Goal: Information Seeking & Learning: Learn about a topic

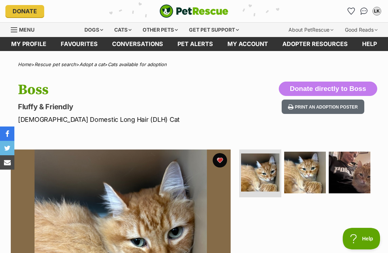
click at [352, 12] on icon "Favourites" at bounding box center [351, 11] width 7 height 6
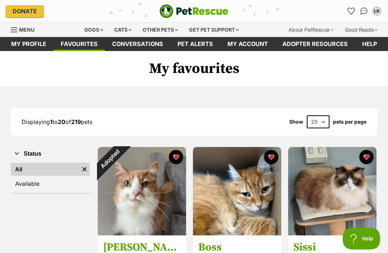
click at [118, 31] on div "Cats" at bounding box center [122, 30] width 27 height 14
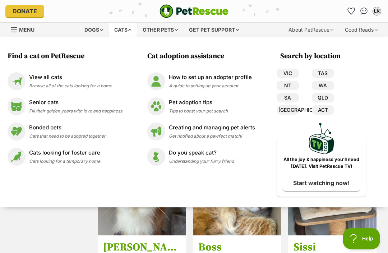
click at [286, 73] on link "VIC" at bounding box center [288, 73] width 22 height 9
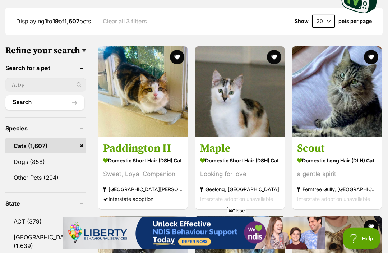
scroll to position [223, 0]
click at [103, 84] on img at bounding box center [143, 91] width 90 height 90
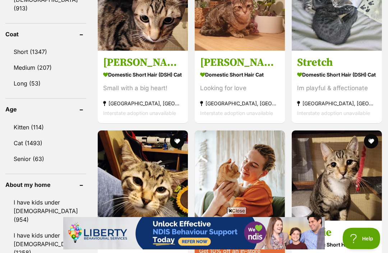
scroll to position [718, 0]
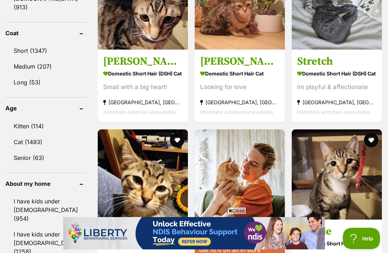
click at [20, 135] on link "Cat (1493)" at bounding box center [45, 142] width 81 height 15
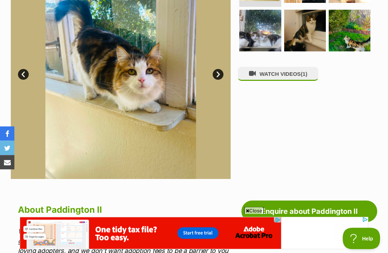
scroll to position [98, 0]
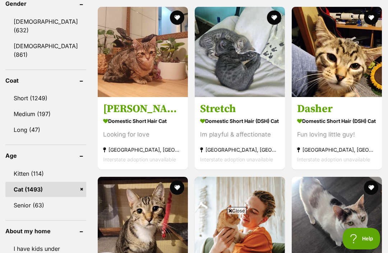
scroll to position [672, 0]
click at [23, 122] on link "Long (47)" at bounding box center [45, 129] width 81 height 15
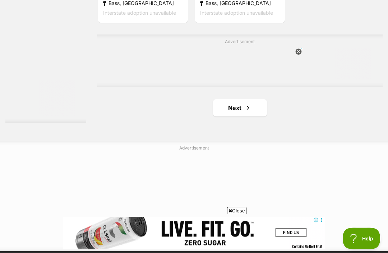
scroll to position [1561, 0]
click at [244, 112] on span "Next page" at bounding box center [247, 107] width 7 height 9
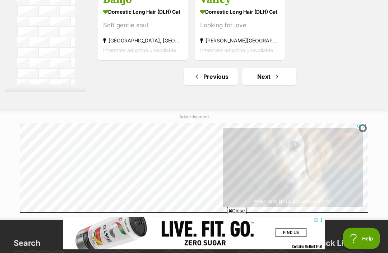
scroll to position [1592, 0]
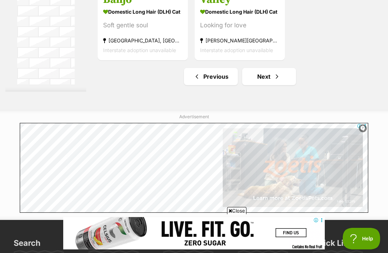
click at [259, 85] on link "Next" at bounding box center [269, 76] width 54 height 17
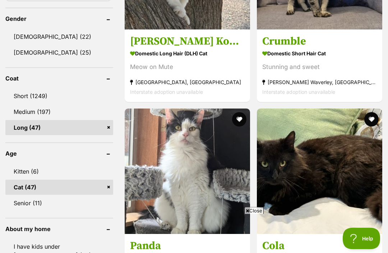
scroll to position [648, 0]
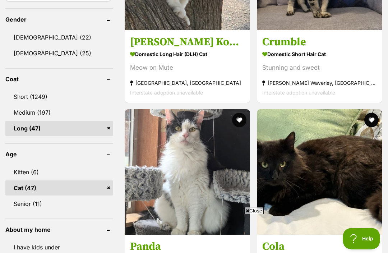
click at [16, 105] on link "Medium (197)" at bounding box center [59, 112] width 108 height 15
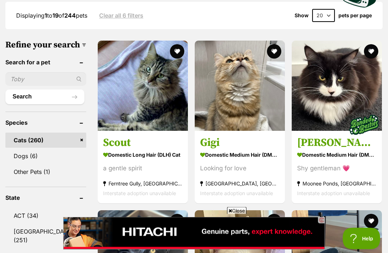
scroll to position [231, 0]
click at [344, 84] on img at bounding box center [337, 86] width 90 height 90
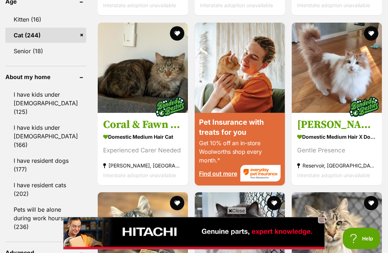
scroll to position [827, 0]
click at [351, 95] on img at bounding box center [337, 68] width 90 height 90
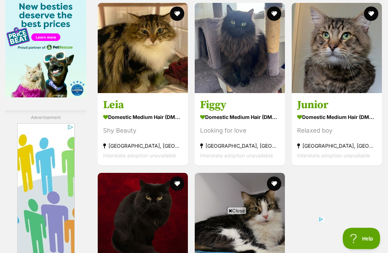
scroll to position [1248, 0]
click at [101, 93] on img at bounding box center [143, 48] width 90 height 90
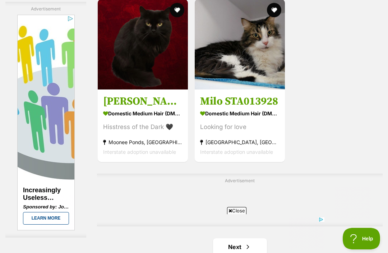
scroll to position [1421, 0]
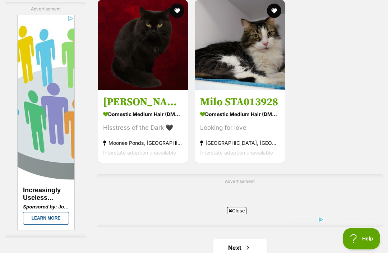
click at [106, 90] on img at bounding box center [143, 45] width 90 height 90
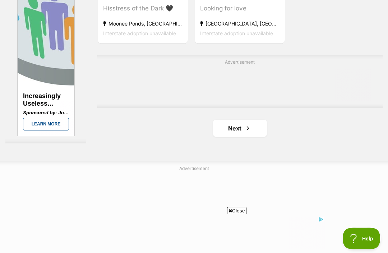
scroll to position [1540, 0]
click at [244, 133] on span "Next page" at bounding box center [247, 128] width 7 height 9
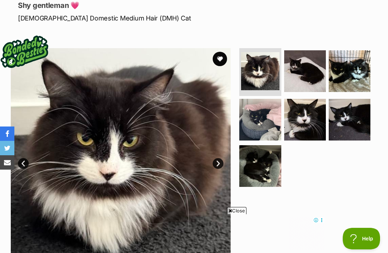
scroll to position [70, 0]
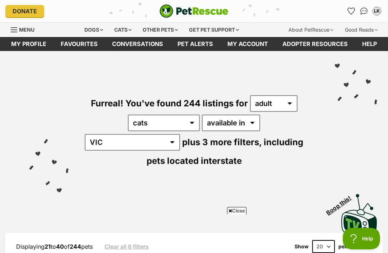
click at [332, 240] on select "20 40 60" at bounding box center [323, 246] width 23 height 13
select select "60"
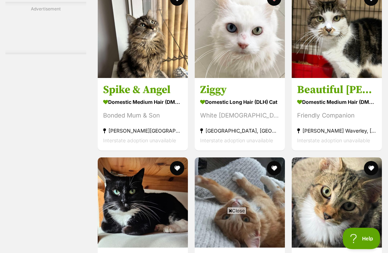
scroll to position [2078, 0]
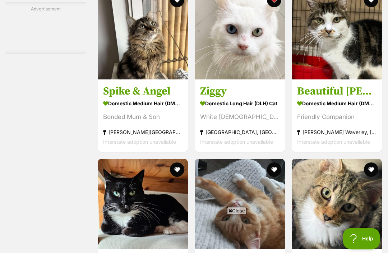
click at [227, 79] on img at bounding box center [240, 34] width 90 height 90
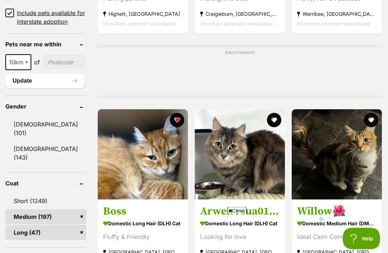
scroll to position [570, 0]
click at [22, 123] on link "Male (101)" at bounding box center [45, 129] width 81 height 24
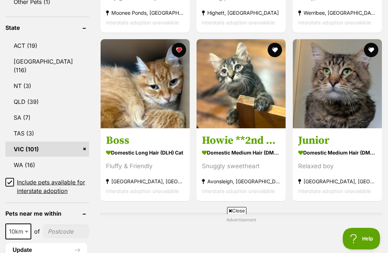
scroll to position [666, 0]
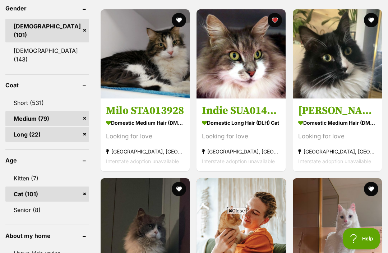
click at [107, 91] on img at bounding box center [145, 53] width 89 height 89
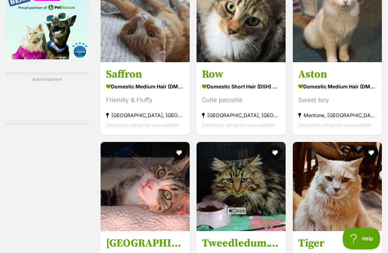
scroll to position [0, 0]
click at [355, 62] on img at bounding box center [337, 17] width 89 height 89
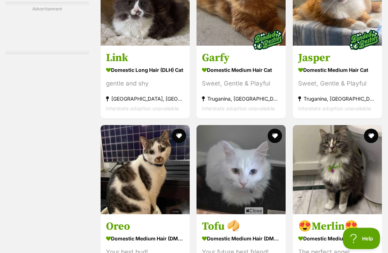
scroll to position [2100, 0]
click at [219, 46] on img at bounding box center [240, 1] width 89 height 89
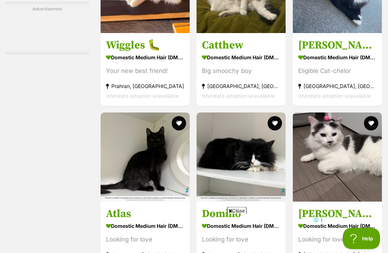
scroll to position [2519, 0]
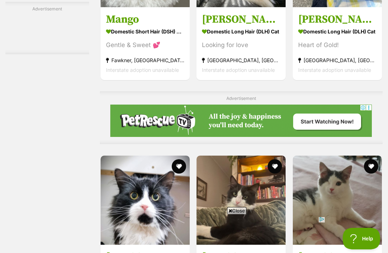
scroll to position [3121, 0]
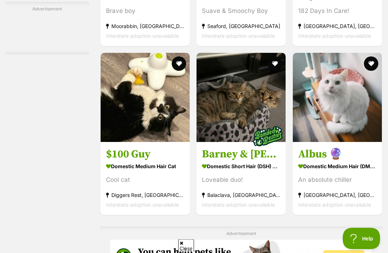
scroll to position [3775, 0]
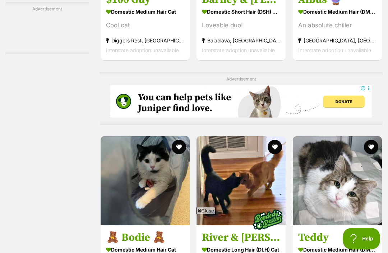
scroll to position [0, 0]
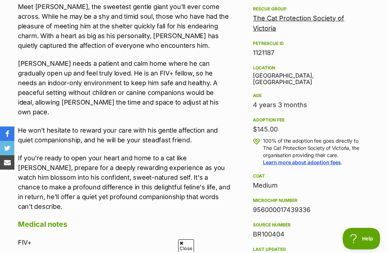
scroll to position [355, 0]
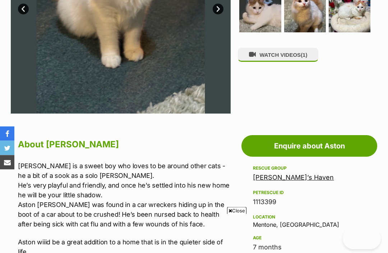
scroll to position [287, 0]
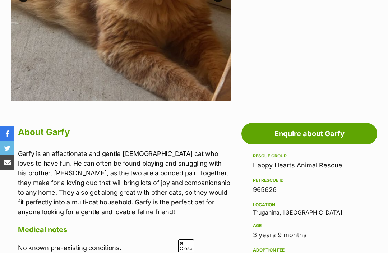
scroll to position [272, 0]
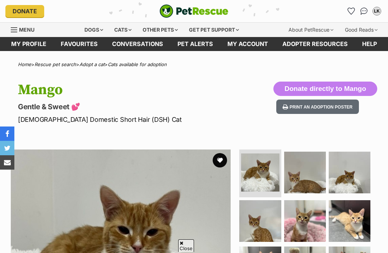
scroll to position [190, 0]
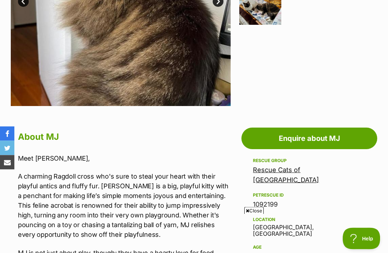
scroll to position [248, 0]
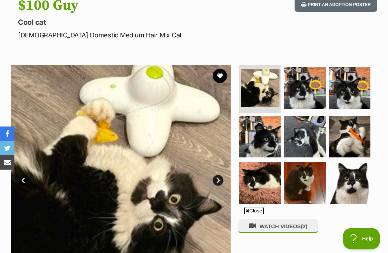
scroll to position [78, 0]
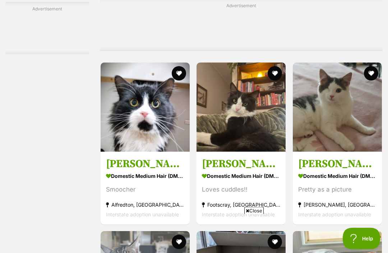
scroll to position [3213, 0]
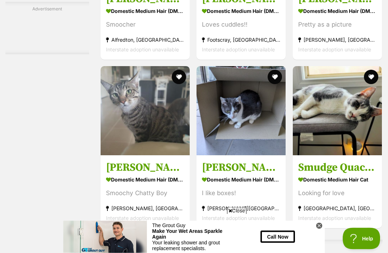
scroll to position [3378, 0]
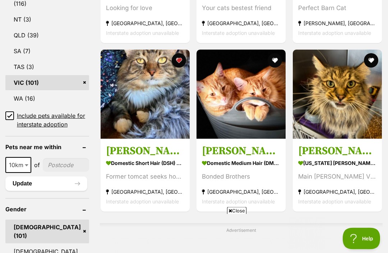
scroll to position [465, 0]
click at [103, 110] on img at bounding box center [145, 94] width 89 height 89
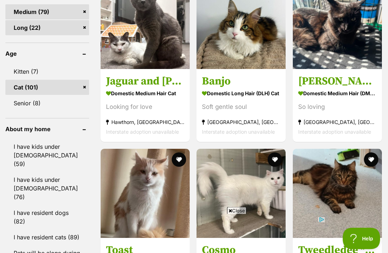
scroll to position [773, 0]
click at [350, 60] on img at bounding box center [337, 24] width 89 height 89
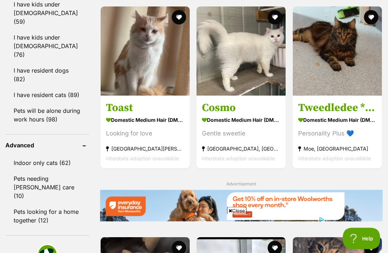
scroll to position [915, 0]
click at [229, 84] on img at bounding box center [240, 50] width 89 height 89
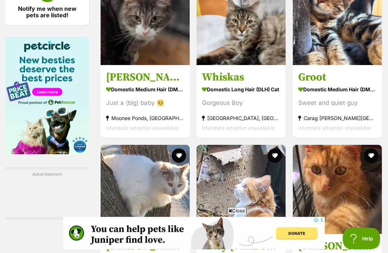
scroll to position [1175, 0]
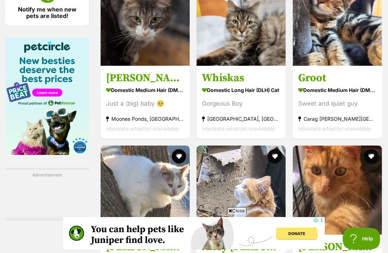
click at [112, 66] on img at bounding box center [145, 21] width 89 height 89
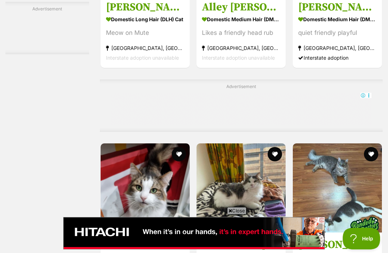
scroll to position [0, 0]
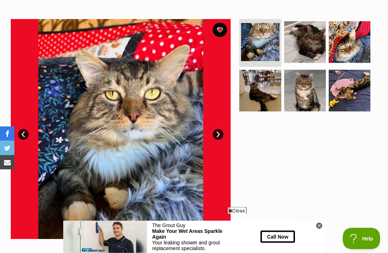
click at [217, 132] on link "Next" at bounding box center [218, 134] width 11 height 11
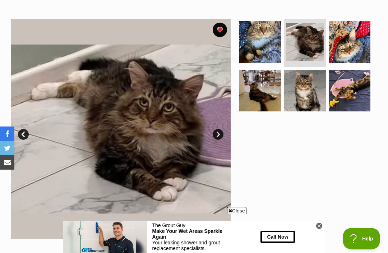
click at [216, 130] on link "Next" at bounding box center [218, 134] width 11 height 11
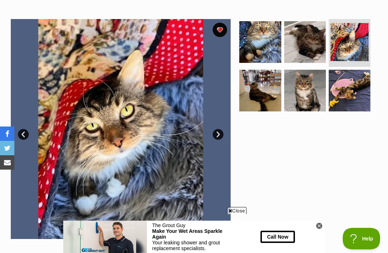
click at [216, 136] on link "Next" at bounding box center [218, 134] width 11 height 11
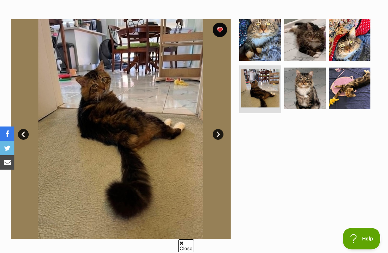
scroll to position [0, 0]
click at [215, 133] on link "Next" at bounding box center [218, 134] width 11 height 11
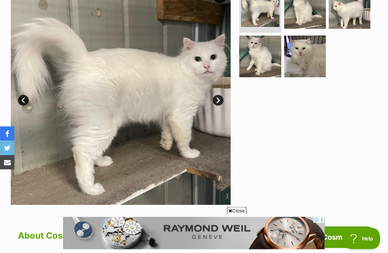
scroll to position [145, 0]
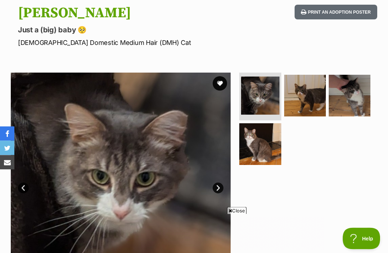
scroll to position [32, 0]
